Goal: Navigation & Orientation: Find specific page/section

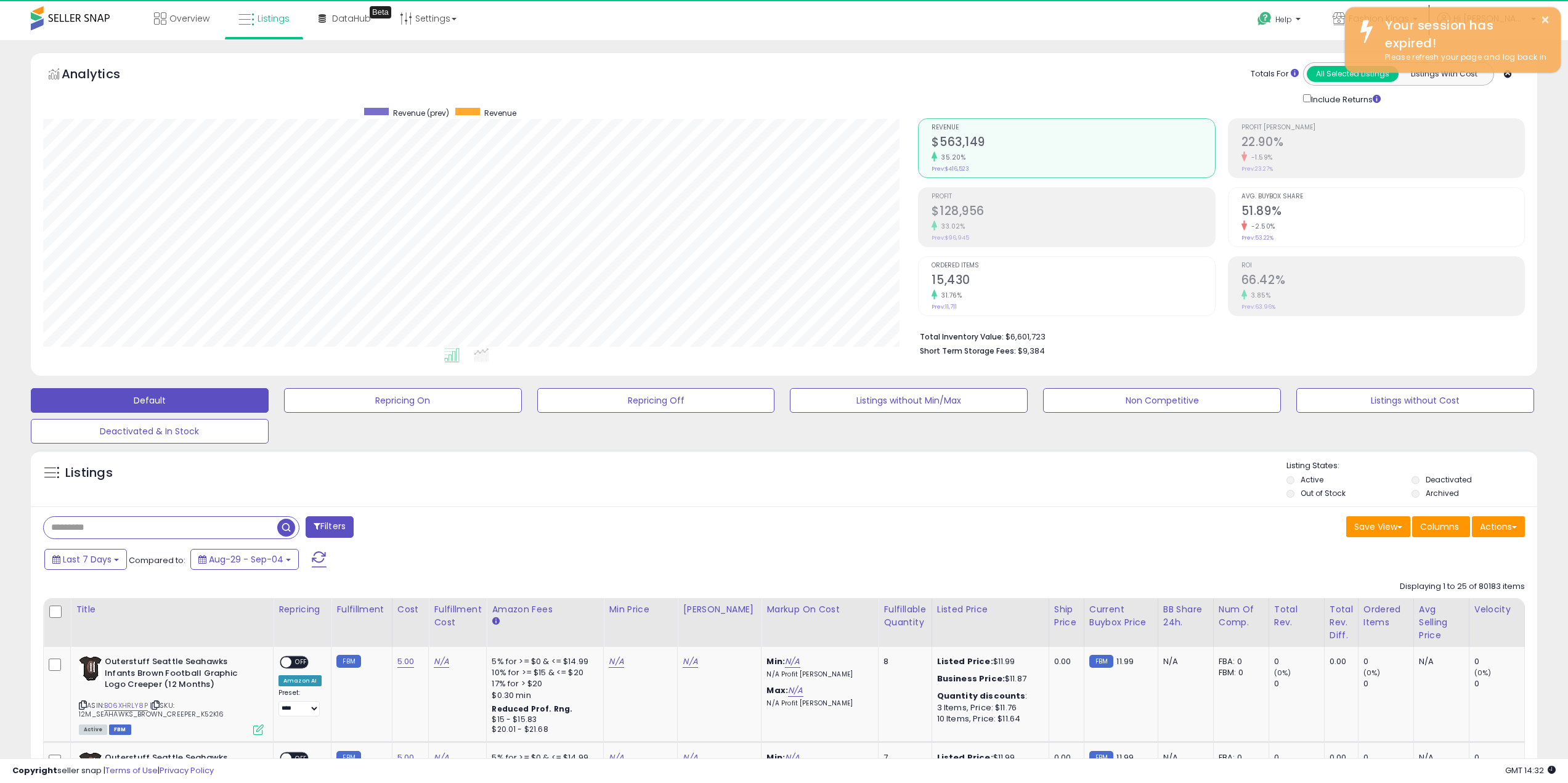
scroll to position [252, 876]
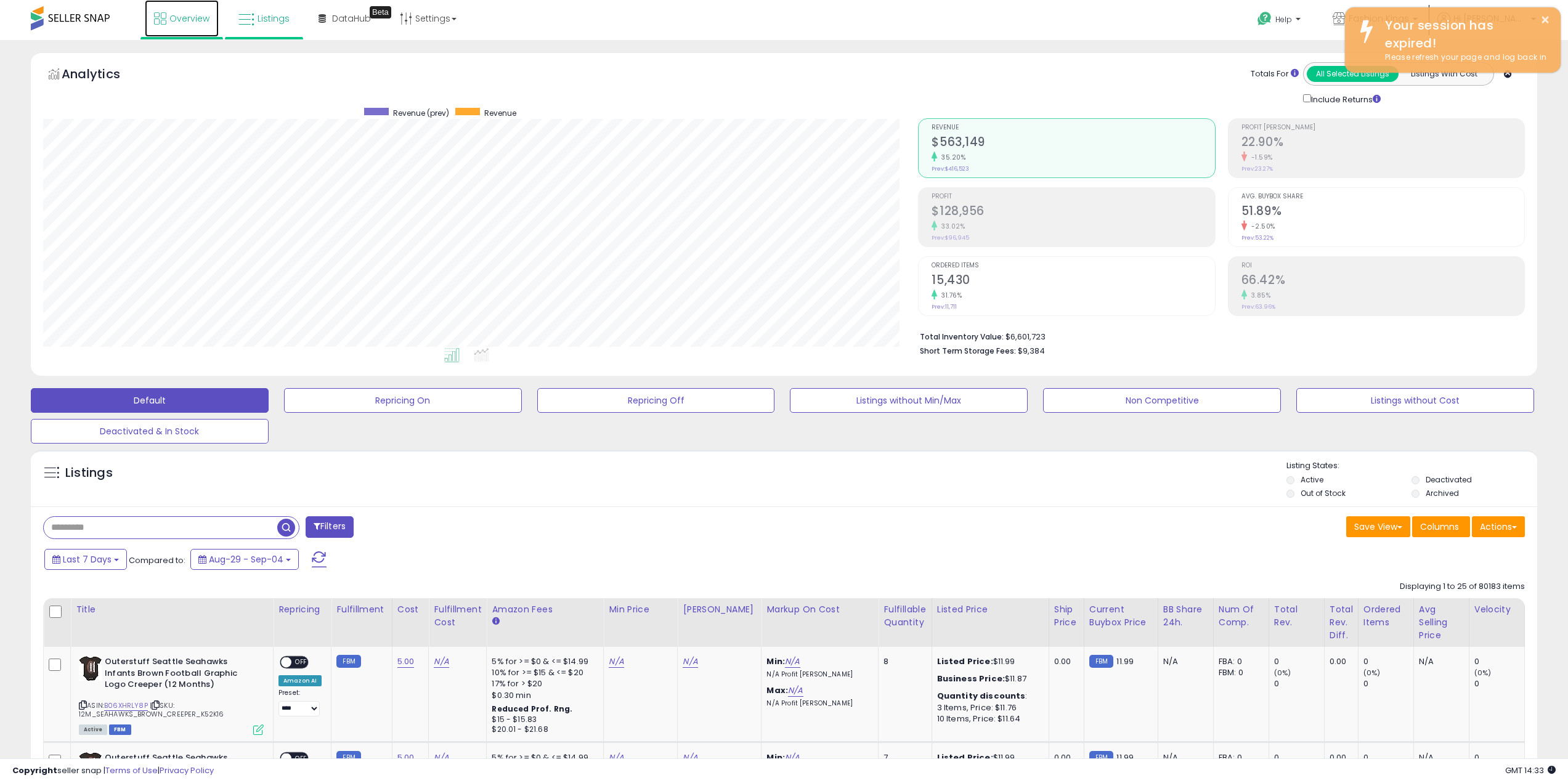
click at [186, 16] on span "Overview" at bounding box center [189, 18] width 40 height 12
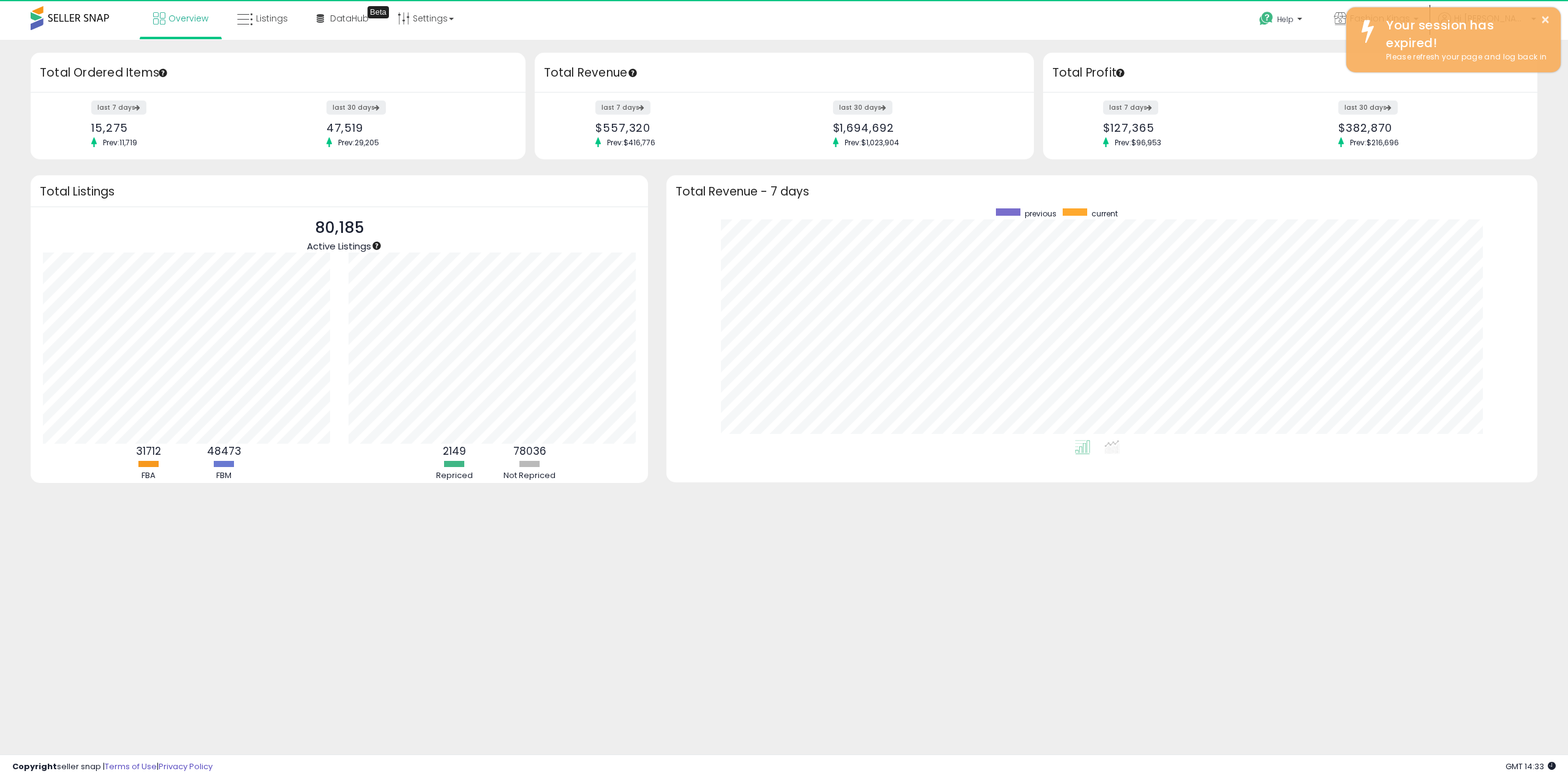
scroll to position [232, 846]
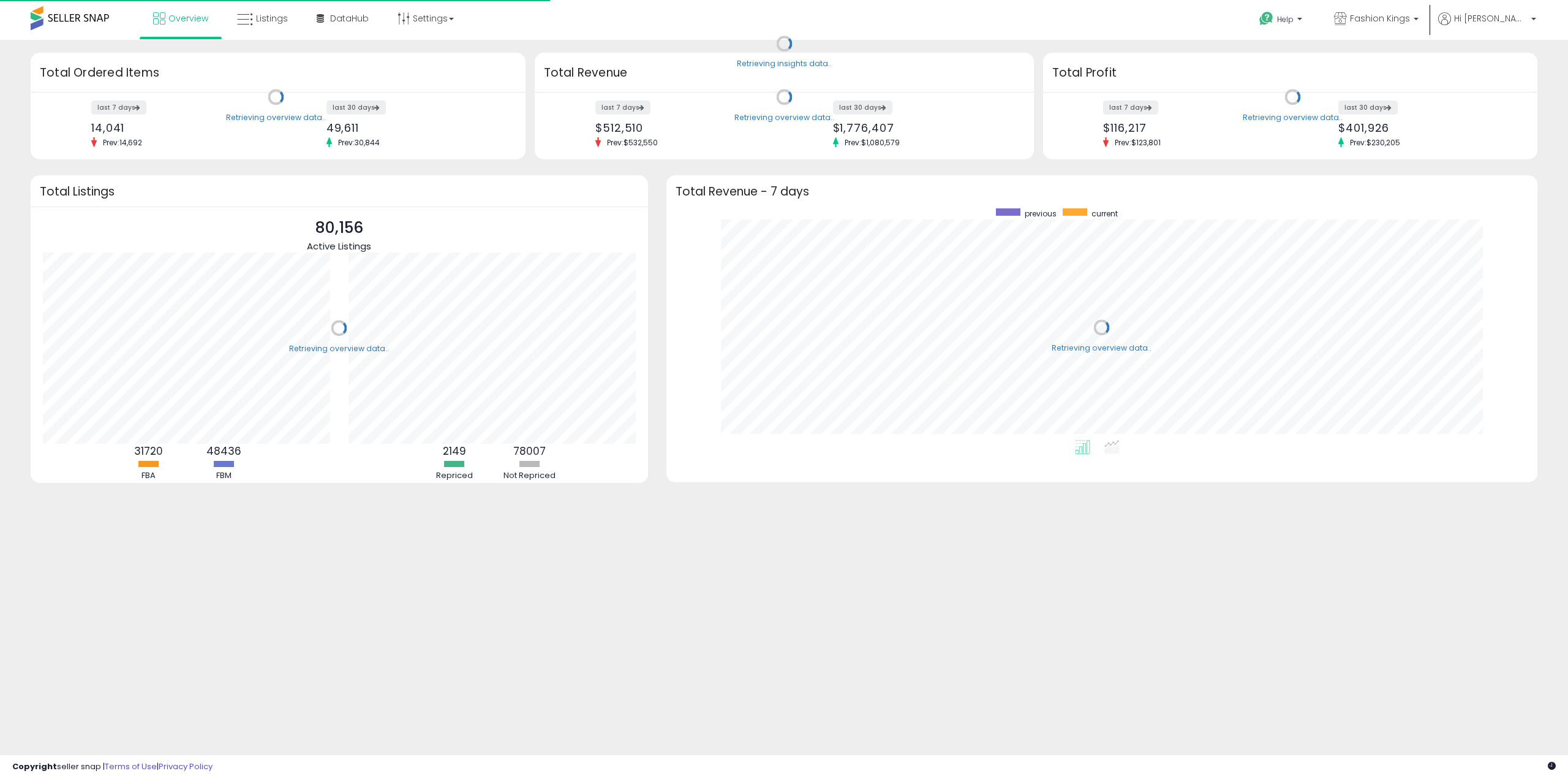
scroll to position [232, 846]
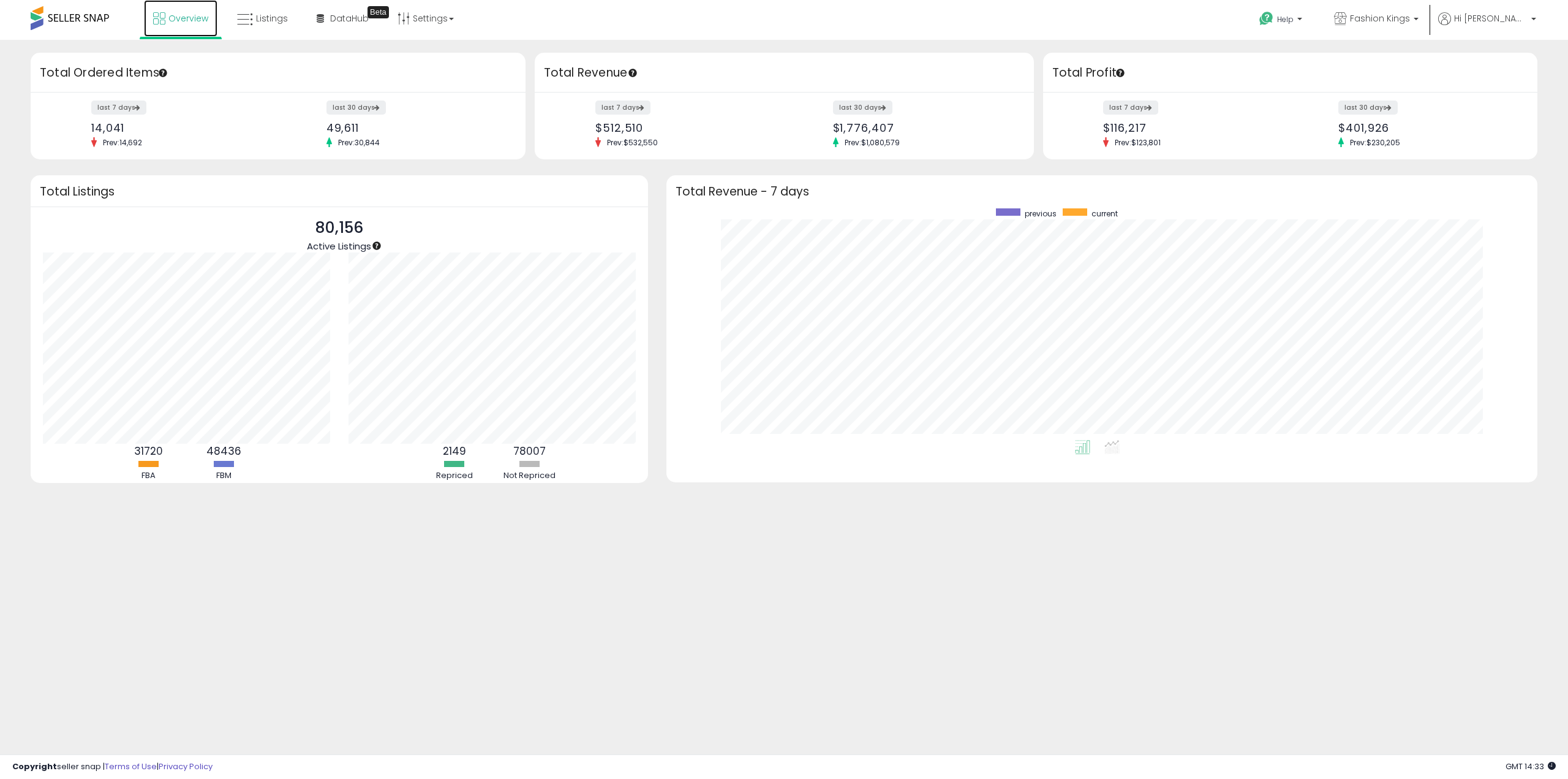
click at [186, 30] on link "Overview" at bounding box center [180, 19] width 73 height 37
